Goal: Check status: Check status

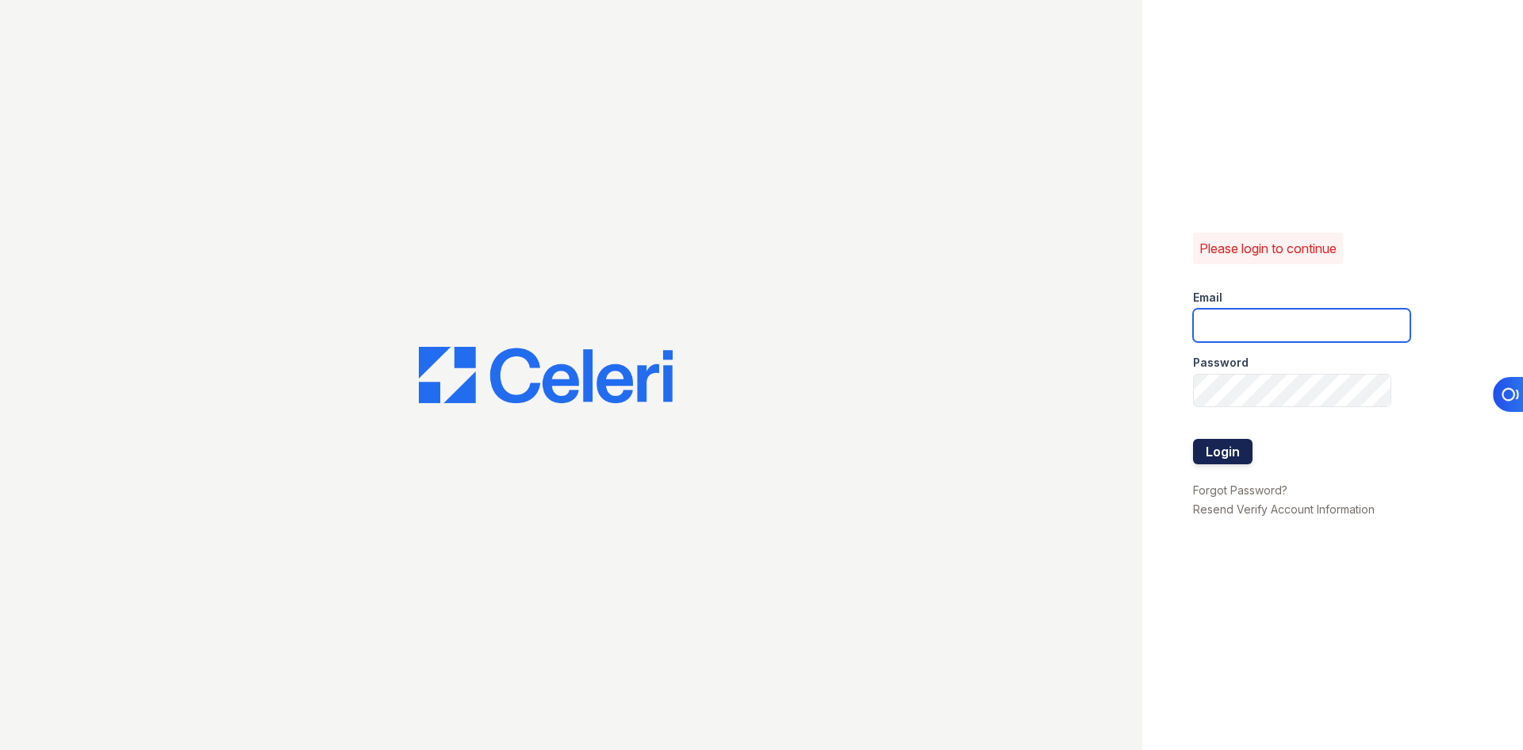
type input "svalenti@lantowerliving.com"
click at [1235, 441] on button "Login" at bounding box center [1222, 451] width 59 height 25
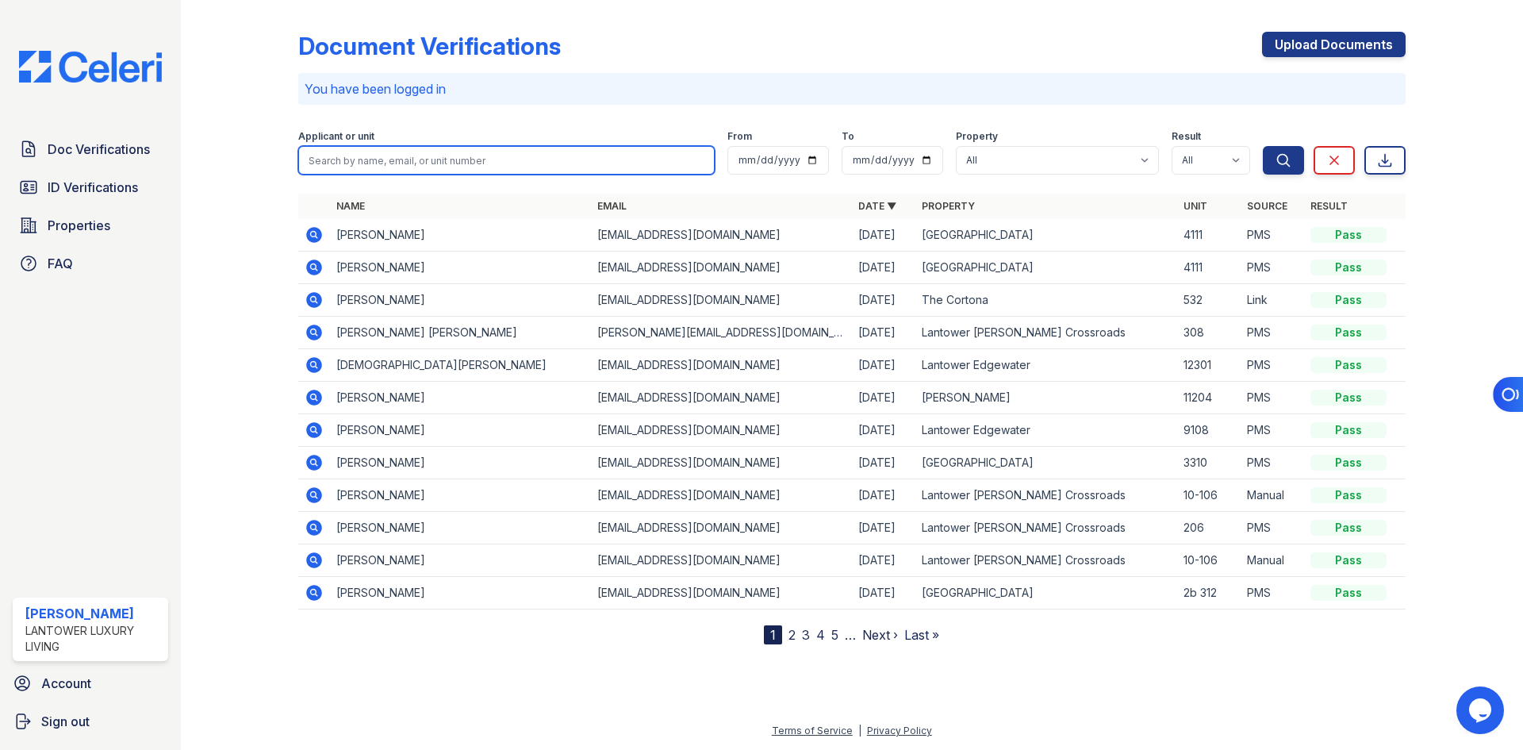
click at [420, 152] on input "search" at bounding box center [506, 160] width 416 height 29
paste input "[EMAIL_ADDRESS][DOMAIN_NAME]"
type input "[EMAIL_ADDRESS][DOMAIN_NAME]"
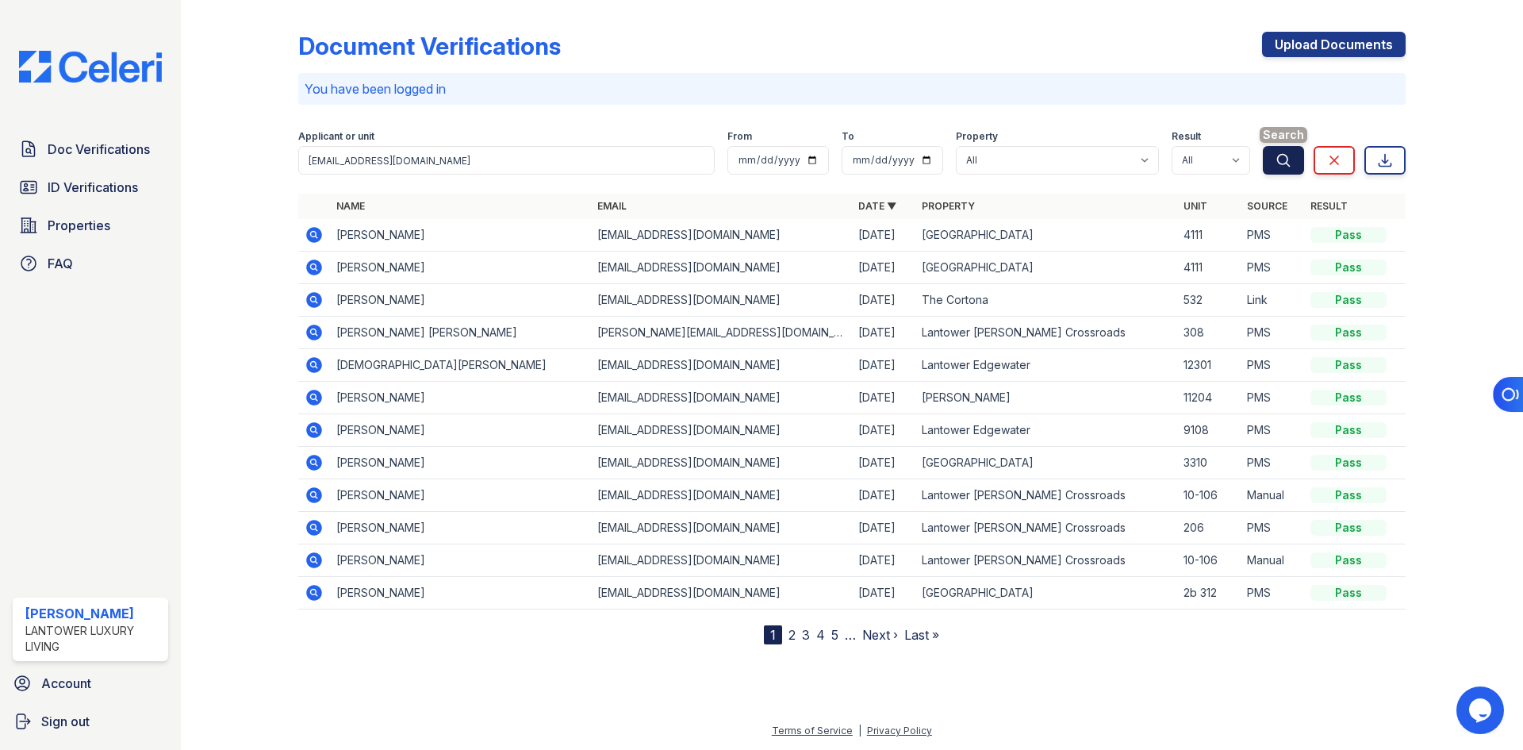
click at [1301, 163] on button "Search" at bounding box center [1283, 160] width 41 height 29
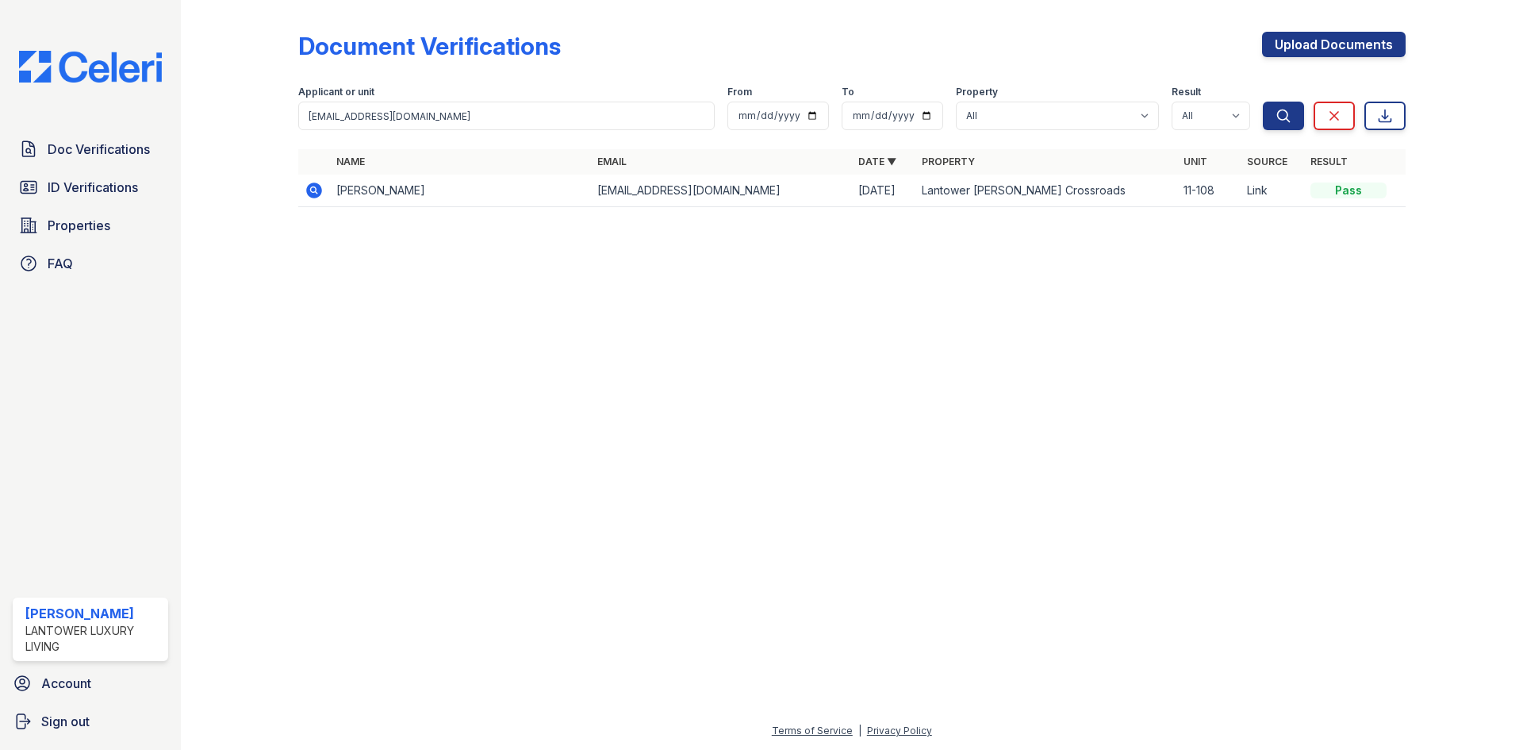
click at [322, 194] on icon at bounding box center [314, 190] width 19 height 19
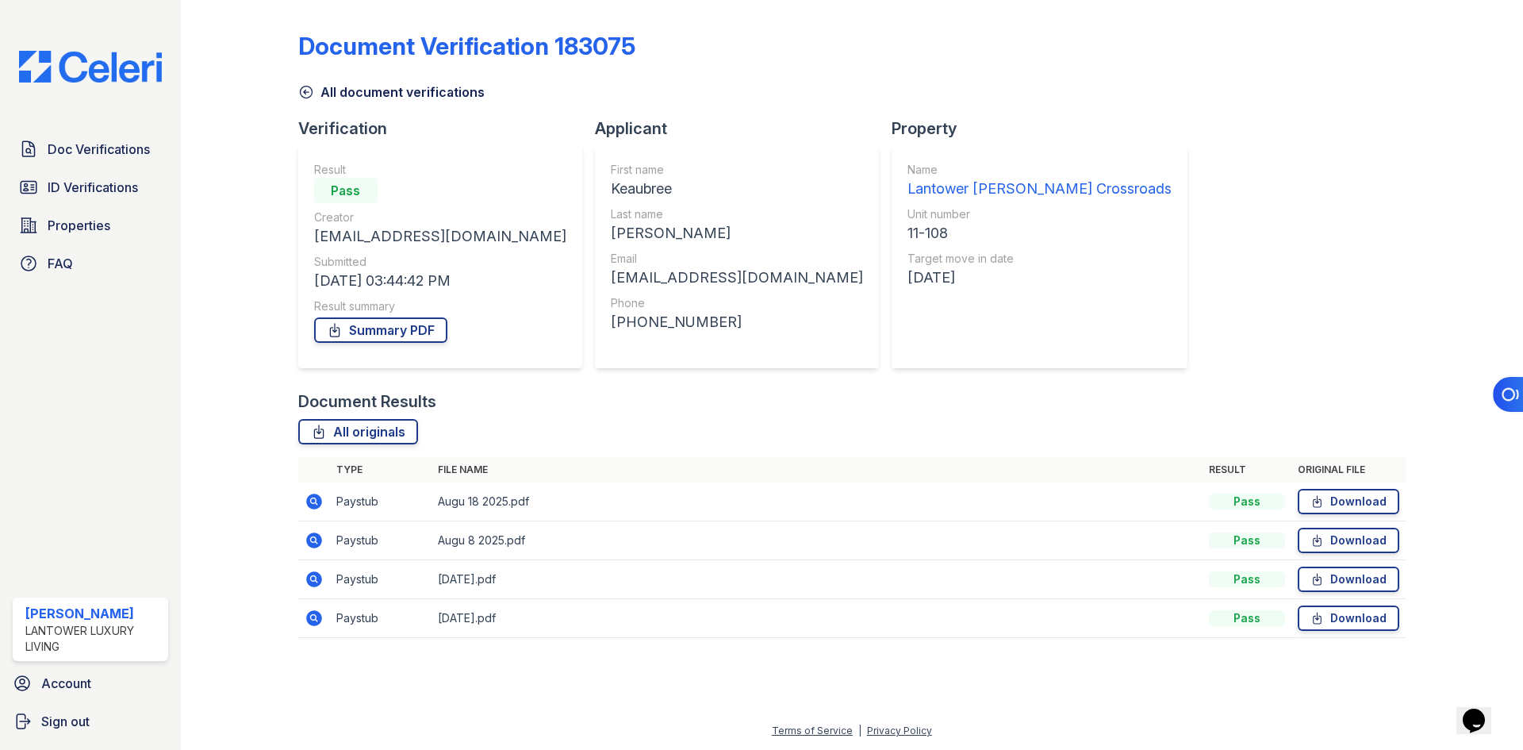
drag, startPoint x: 989, startPoint y: 15, endPoint x: 924, endPoint y: 224, distance: 218.5
click at [924, 224] on div "11-108" at bounding box center [1039, 233] width 264 height 22
drag, startPoint x: 476, startPoint y: 235, endPoint x: 313, endPoint y: 231, distance: 162.7
click at [313, 231] on div "Result Pass Creator keaubree82@gmail.com Submitted 08/26/25 03:44:42 PM Result …" at bounding box center [440, 257] width 284 height 222
copy div "[EMAIL_ADDRESS][DOMAIN_NAME]"
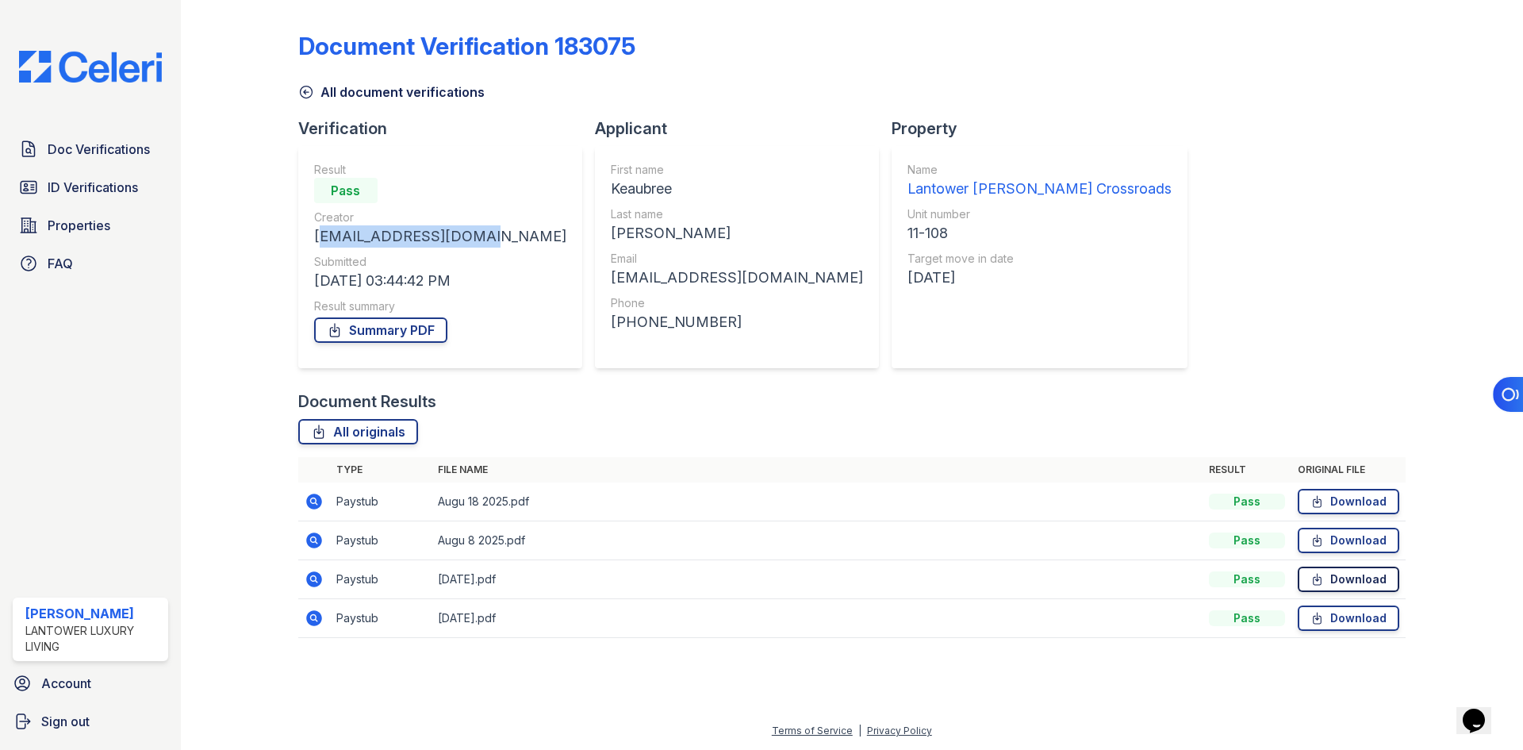
click at [1330, 585] on link "Download" at bounding box center [1349, 578] width 102 height 25
click at [1352, 550] on link "Download" at bounding box center [1349, 540] width 102 height 25
click at [1353, 493] on link "Download" at bounding box center [1349, 501] width 102 height 25
drag, startPoint x: 920, startPoint y: 339, endPoint x: 892, endPoint y: 345, distance: 29.3
click at [920, 339] on div "Name Lantower Brandon Crossroads Unit number 11-108 Target move in date 08/26/25" at bounding box center [1039, 257] width 264 height 190
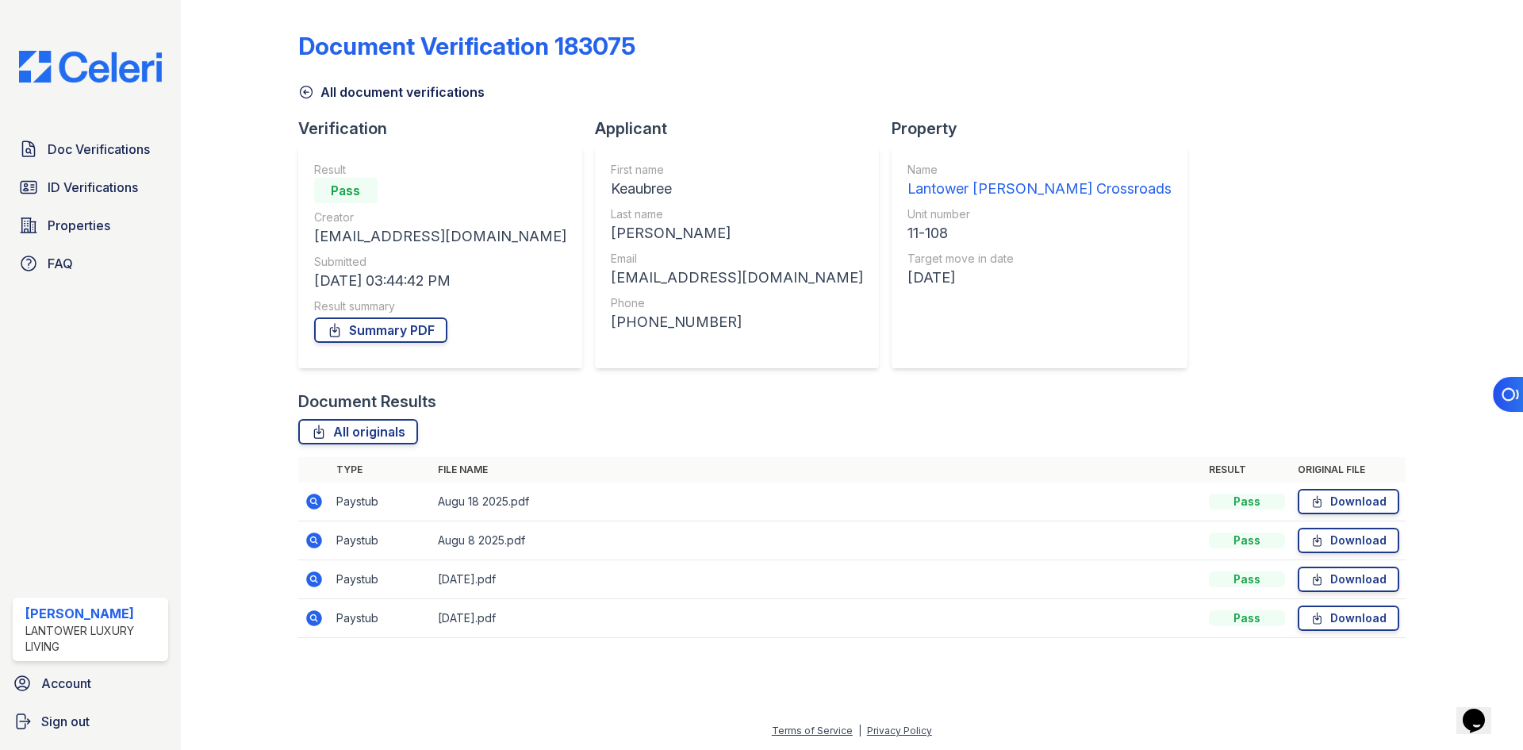
click at [316, 501] on icon at bounding box center [314, 501] width 19 height 19
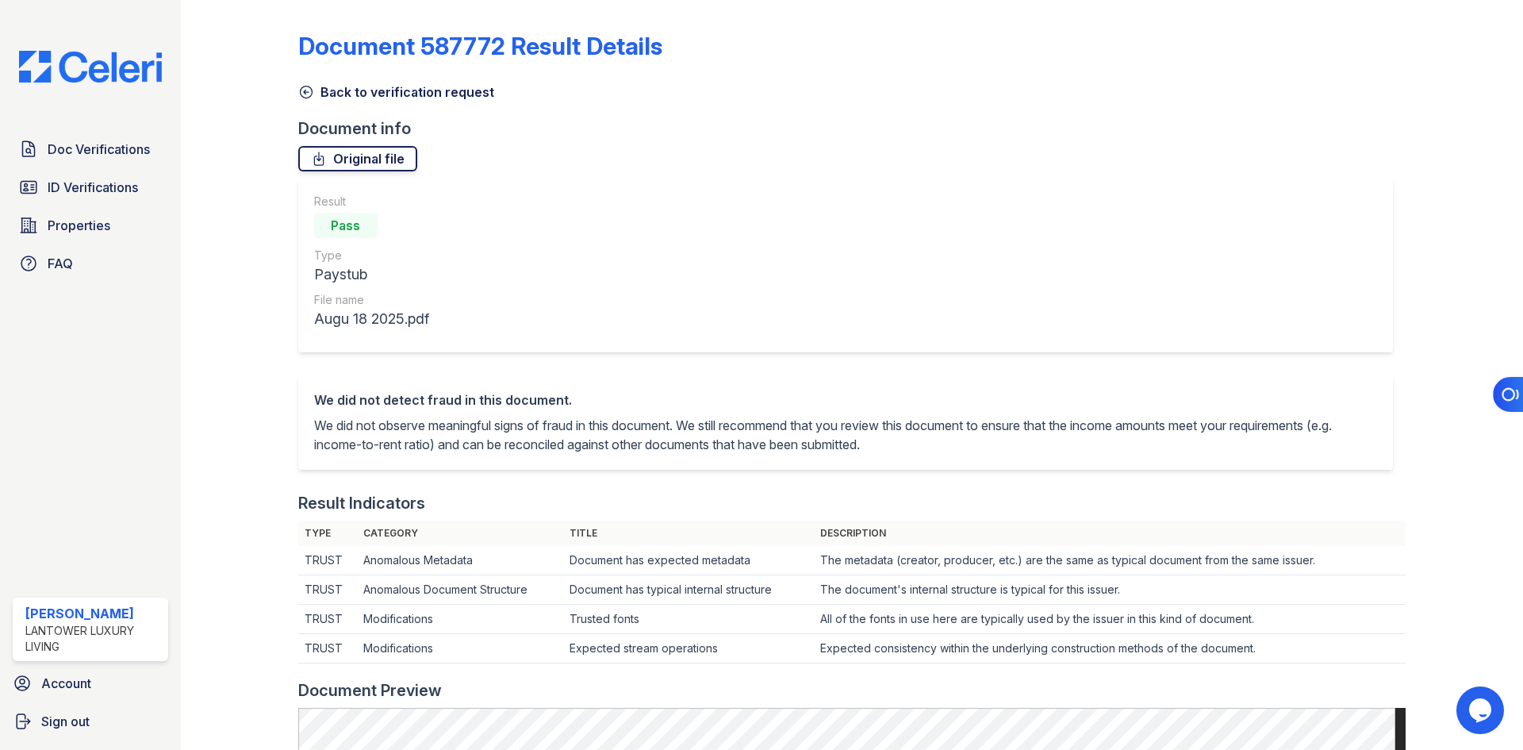
click at [330, 151] on link "Original file" at bounding box center [357, 158] width 119 height 25
click at [435, 98] on link "Back to verification request" at bounding box center [396, 91] width 196 height 19
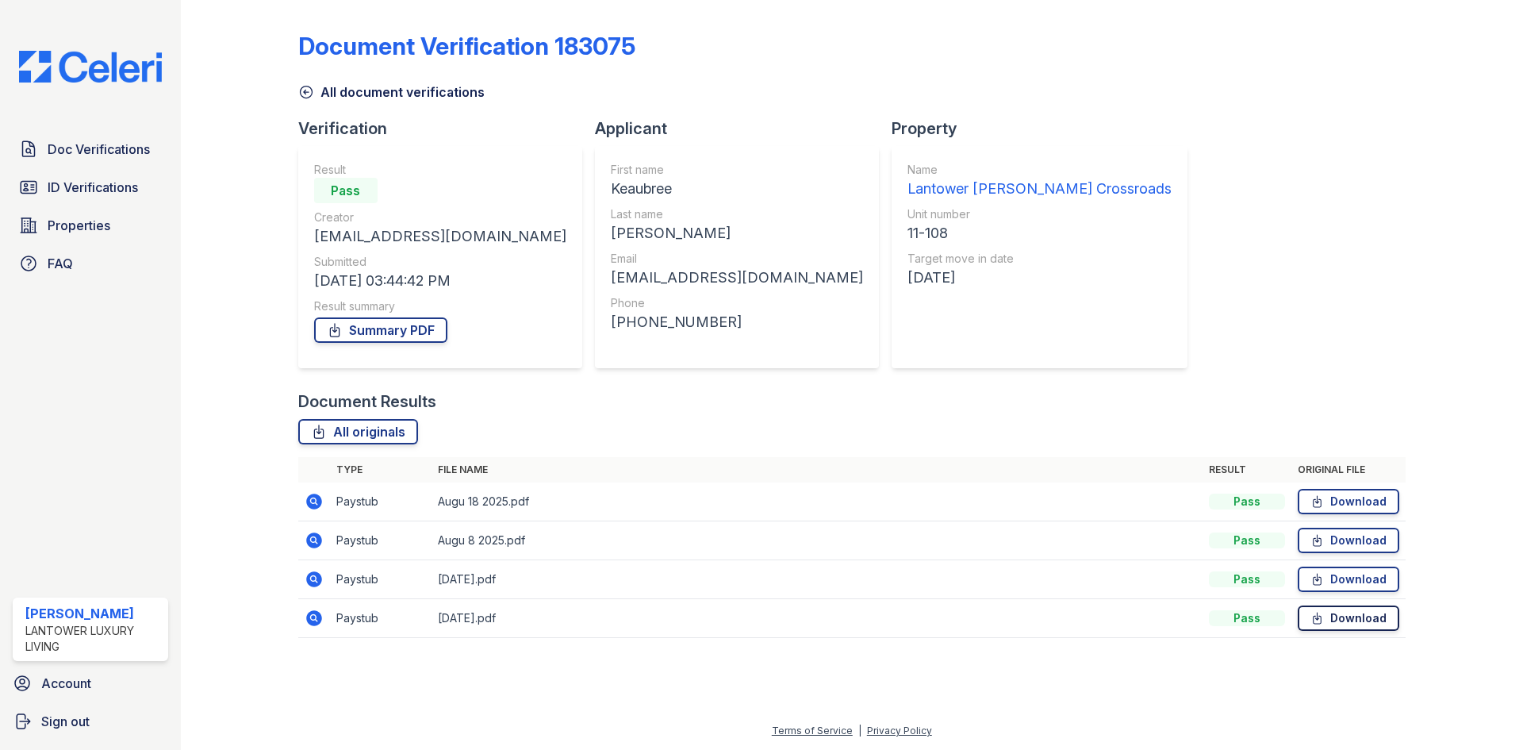
click at [1347, 614] on link "Download" at bounding box center [1349, 617] width 102 height 25
click at [1338, 624] on link "Download" at bounding box center [1349, 617] width 102 height 25
click at [645, 412] on div "Document Results All originals Type File name Result Original file Paystub Augu…" at bounding box center [851, 521] width 1107 height 263
click at [378, 336] on link "Summary PDF" at bounding box center [380, 329] width 133 height 25
